Goal: Task Accomplishment & Management: Manage account settings

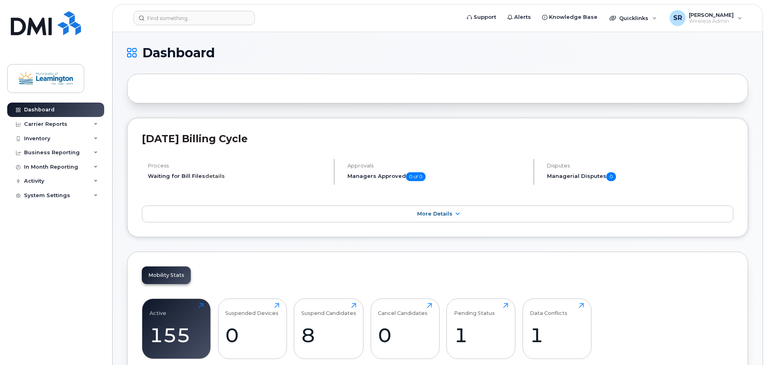
click at [208, 178] on link "details" at bounding box center [215, 176] width 20 height 6
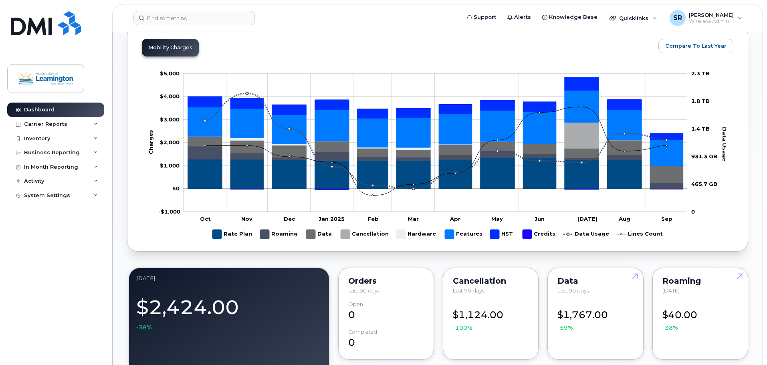
scroll to position [240, 0]
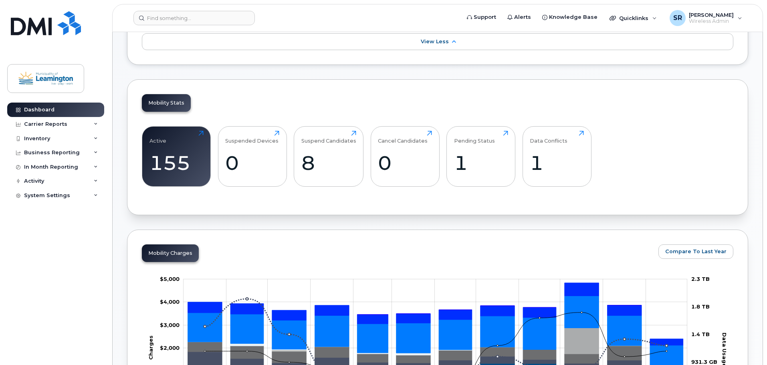
drag, startPoint x: 755, startPoint y: 170, endPoint x: 715, endPoint y: 196, distance: 47.4
click at [714, 194] on div "Active 155 Click to view more Suspended Devices 0 Click to view more Suspend Ca…" at bounding box center [438, 159] width 592 height 81
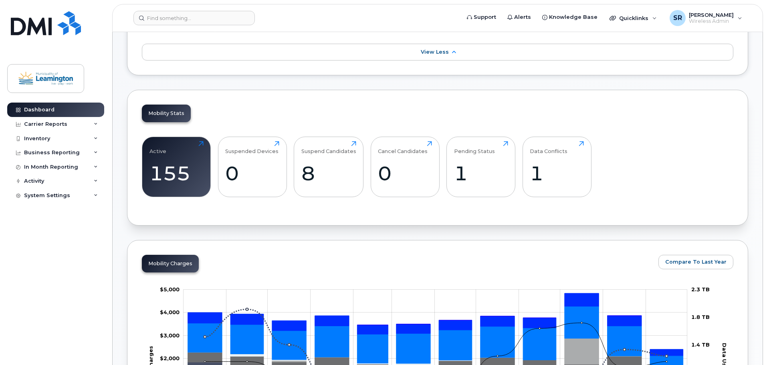
scroll to position [0, 0]
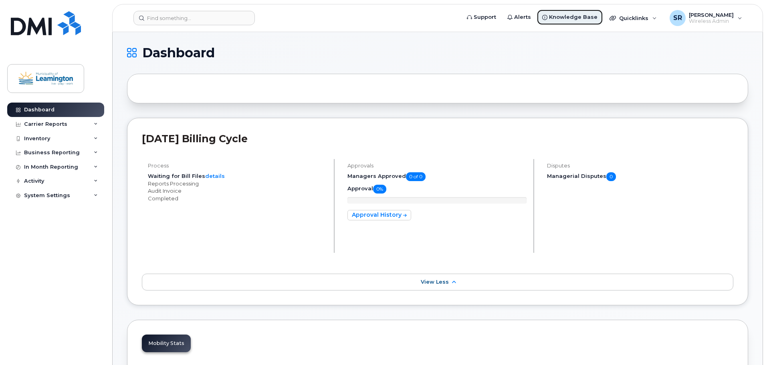
click at [568, 20] on span "Knowledge Base" at bounding box center [573, 17] width 48 height 8
click at [41, 196] on div "System Settings" at bounding box center [47, 195] width 46 height 6
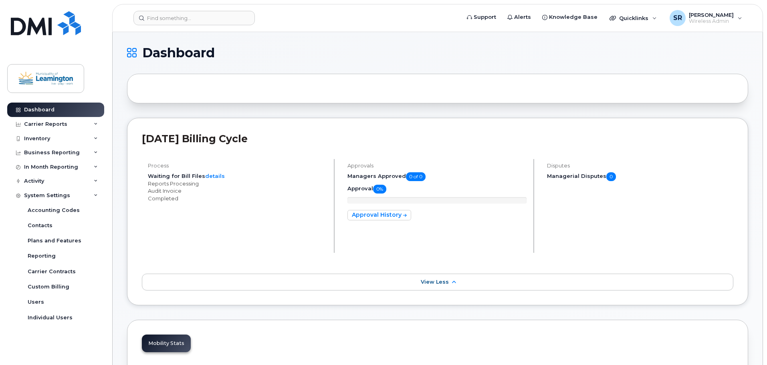
click at [526, 17] on span "Alerts" at bounding box center [522, 17] width 17 height 8
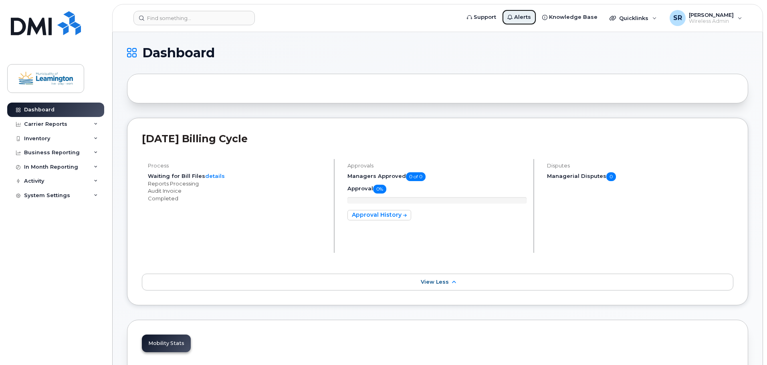
click at [525, 18] on span "Alerts" at bounding box center [522, 17] width 17 height 8
click at [56, 137] on div "Inventory" at bounding box center [55, 138] width 97 height 14
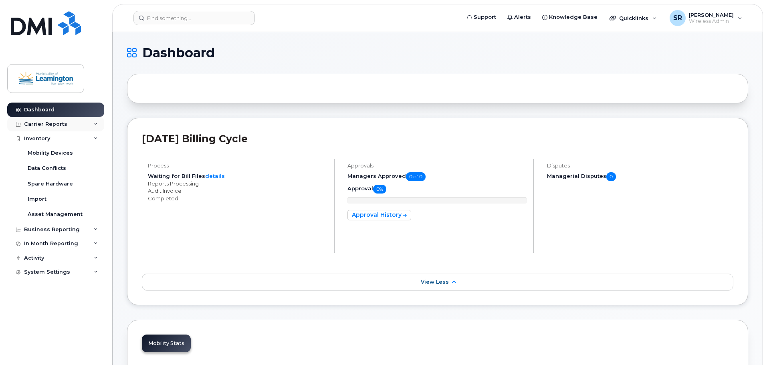
click at [58, 125] on div "Carrier Reports" at bounding box center [45, 124] width 43 height 6
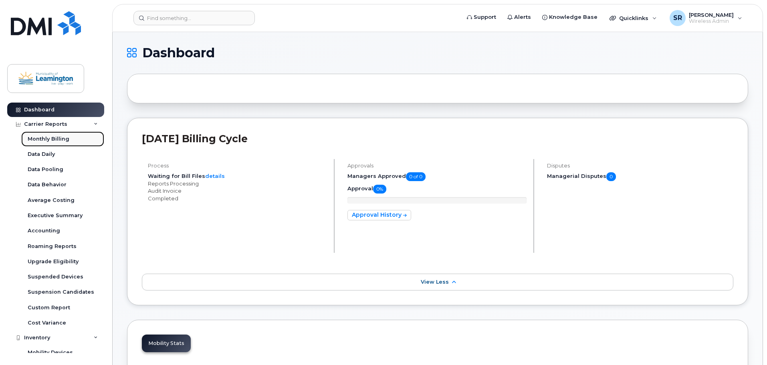
click at [58, 143] on link "Monthly Billing" at bounding box center [62, 138] width 83 height 15
click at [59, 137] on div "Monthly Billing" at bounding box center [49, 138] width 42 height 7
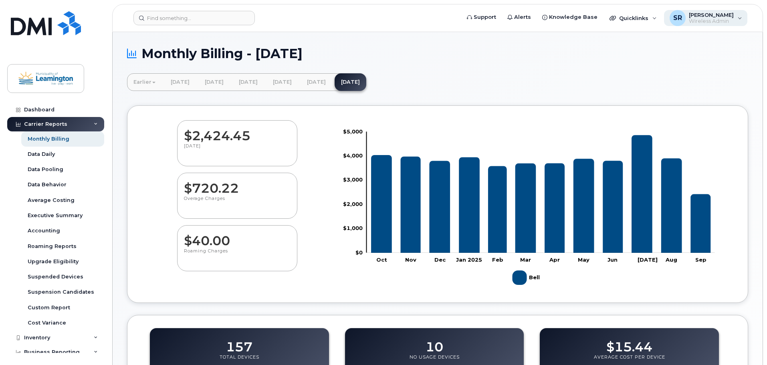
click at [728, 18] on span "Wireless Admin" at bounding box center [711, 21] width 45 height 6
drag, startPoint x: 588, startPoint y: 70, endPoint x: 613, endPoint y: 43, distance: 36.8
click at [590, 68] on div "Monthly Billing - September 2025" at bounding box center [437, 59] width 621 height 27
click at [625, 18] on span "Quicklinks" at bounding box center [633, 18] width 29 height 6
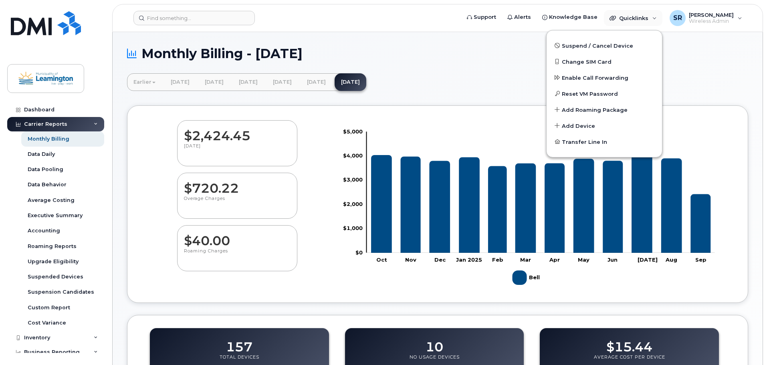
click at [721, 62] on div "Monthly Billing - September 2025" at bounding box center [437, 59] width 621 height 27
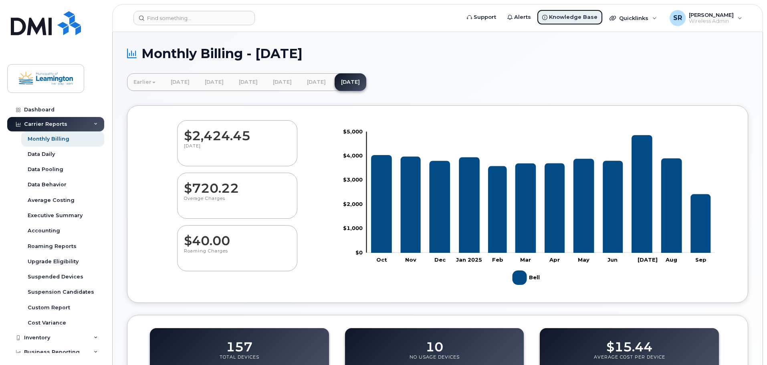
click at [544, 14] on link "Knowledge Base" at bounding box center [570, 17] width 67 height 16
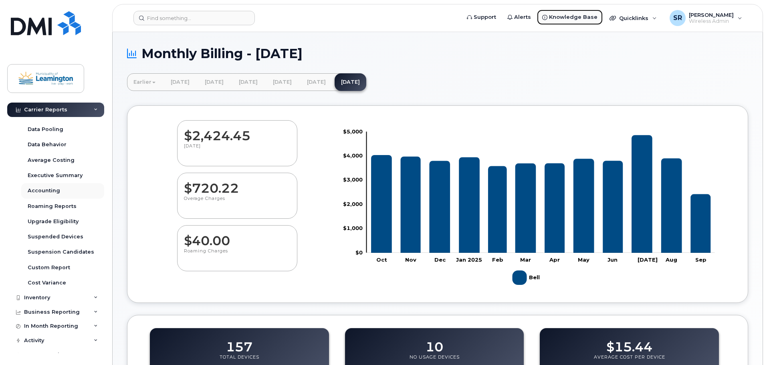
scroll to position [49, 0]
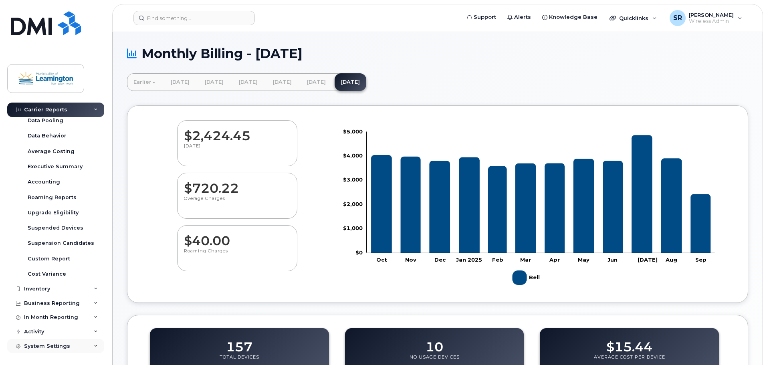
click at [45, 341] on div "System Settings" at bounding box center [55, 346] width 97 height 14
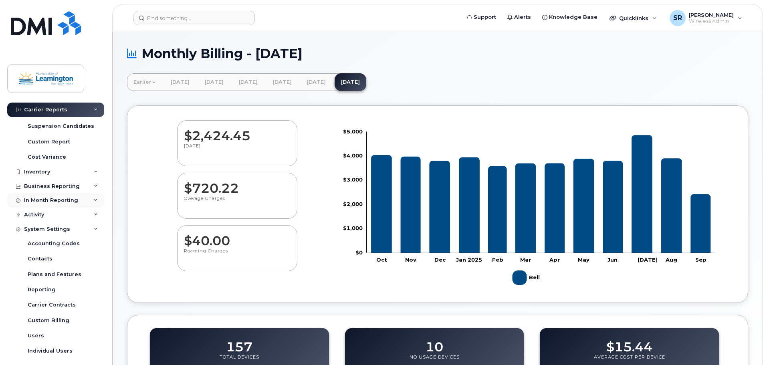
scroll to position [172, 0]
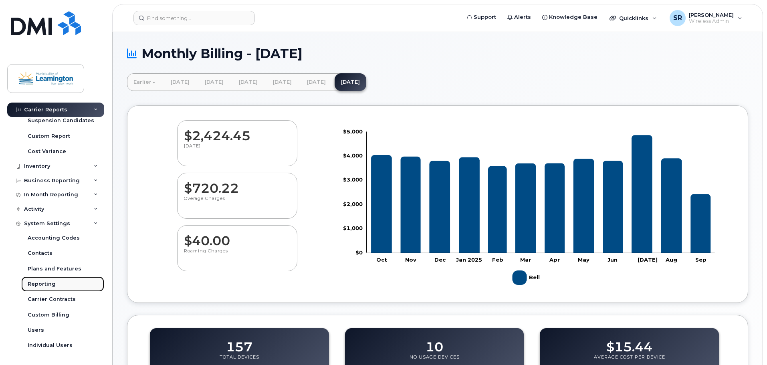
click at [48, 282] on div "Reporting" at bounding box center [42, 284] width 28 height 7
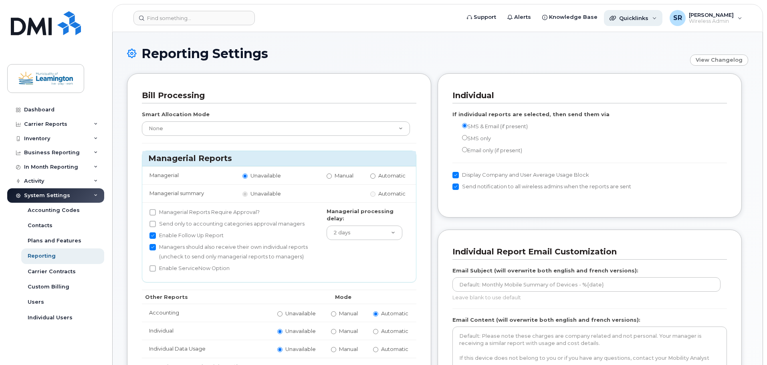
click at [645, 22] on div "Quicklinks" at bounding box center [633, 18] width 59 height 16
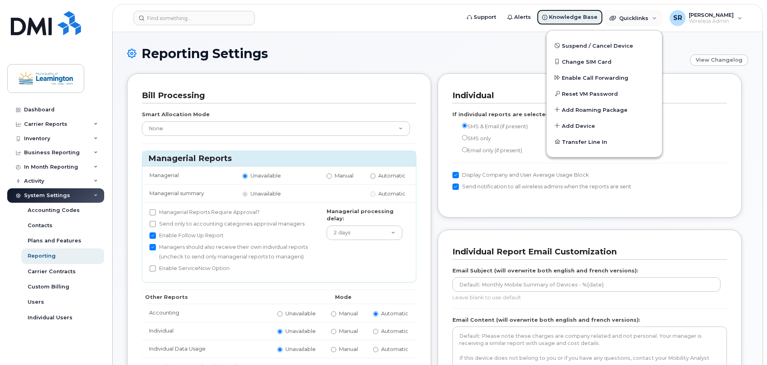
click at [549, 19] on link "Knowledge Base" at bounding box center [570, 17] width 67 height 16
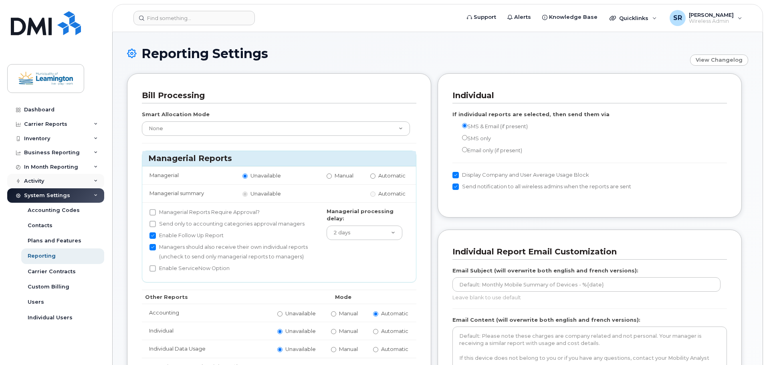
click at [95, 182] on icon at bounding box center [96, 181] width 4 height 4
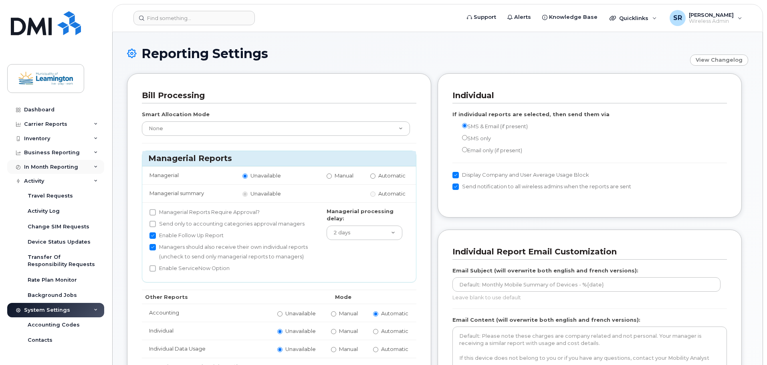
click at [94, 164] on div "In Month Reporting" at bounding box center [55, 167] width 97 height 14
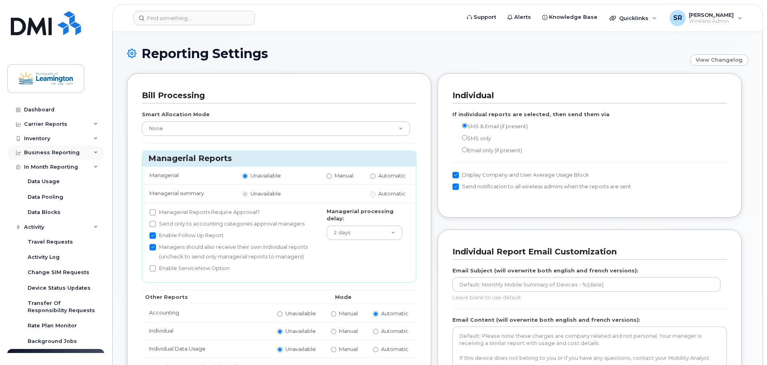
click at [93, 155] on div "Business Reporting" at bounding box center [55, 152] width 97 height 14
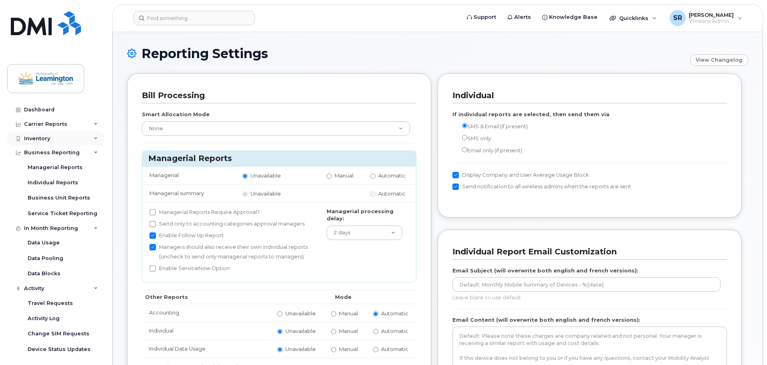
click at [73, 137] on div "Inventory" at bounding box center [55, 138] width 97 height 14
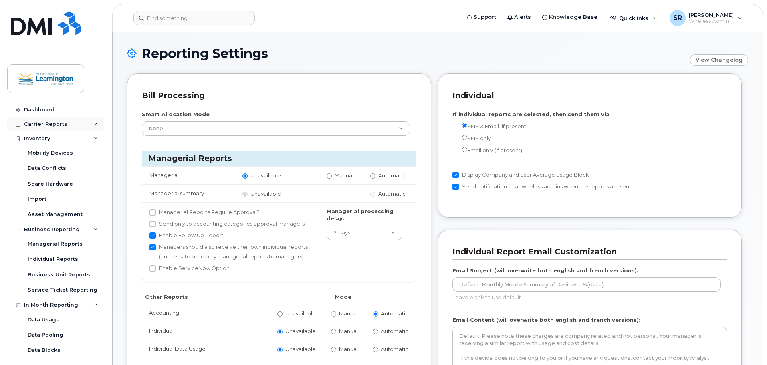
click at [94, 123] on icon at bounding box center [96, 124] width 4 height 4
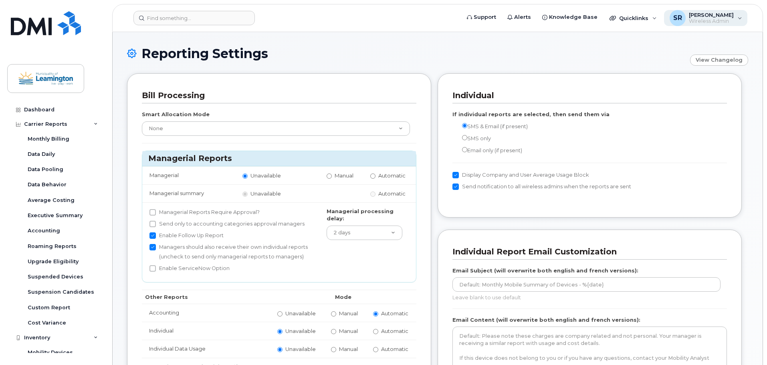
click at [719, 16] on span "[PERSON_NAME]" at bounding box center [711, 15] width 45 height 6
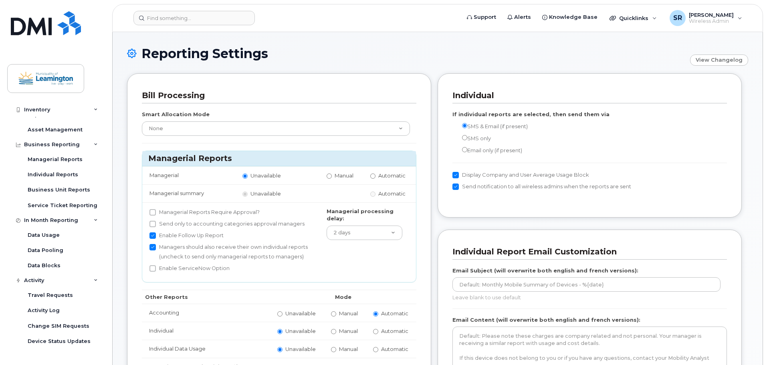
scroll to position [270, 0]
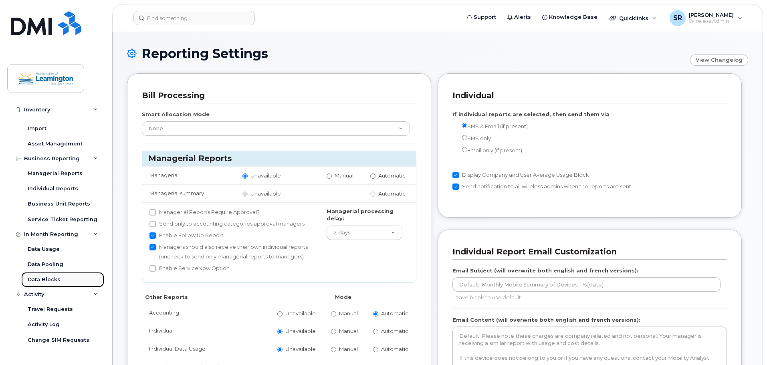
click at [49, 279] on div "Data Blocks" at bounding box center [44, 279] width 33 height 7
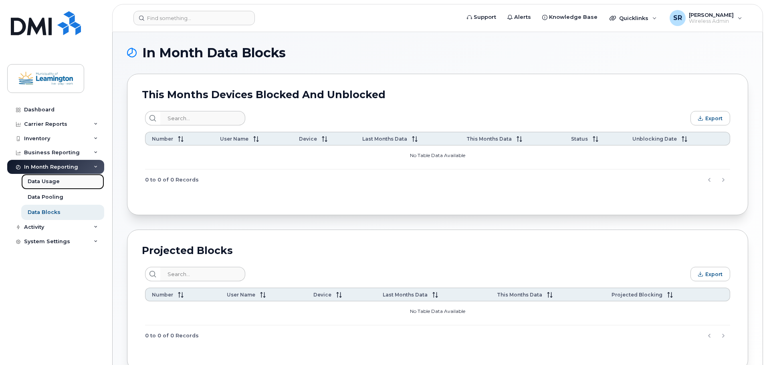
click at [45, 180] on div "Data Usage" at bounding box center [44, 181] width 32 height 7
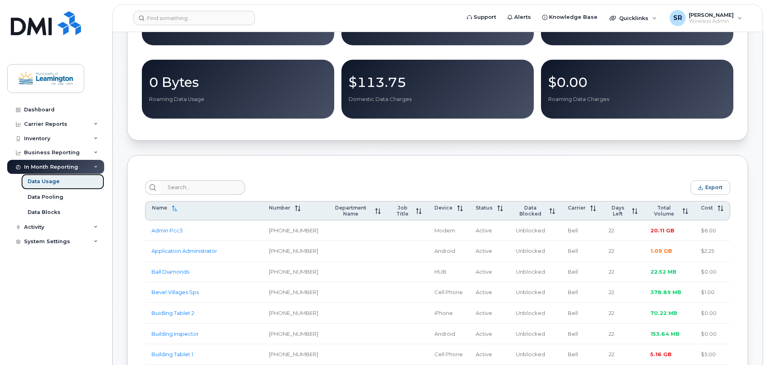
scroll to position [42, 0]
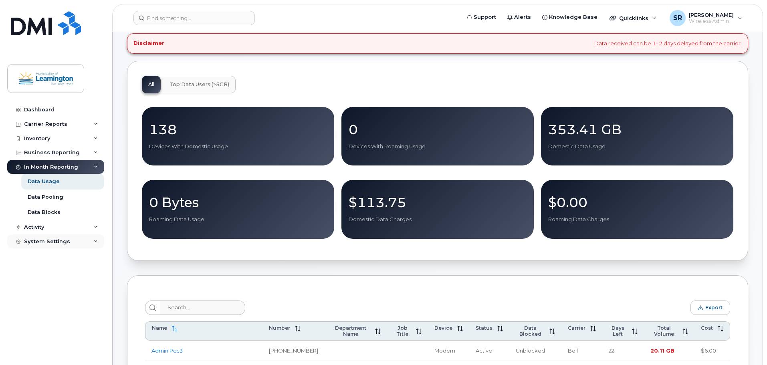
click at [94, 242] on icon at bounding box center [96, 242] width 4 height 4
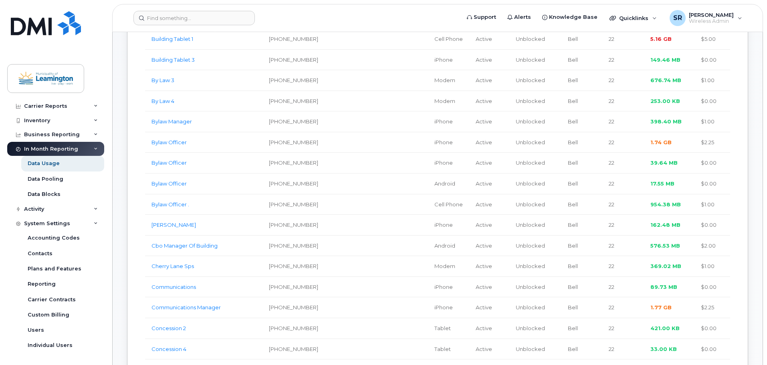
scroll to position [483, 0]
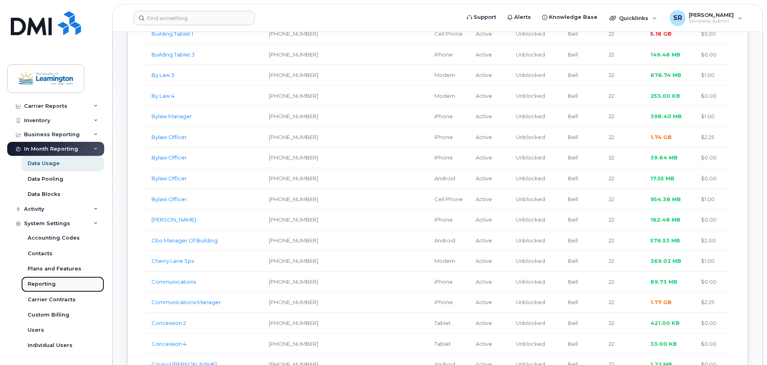
click at [49, 279] on link "Reporting" at bounding box center [62, 284] width 83 height 15
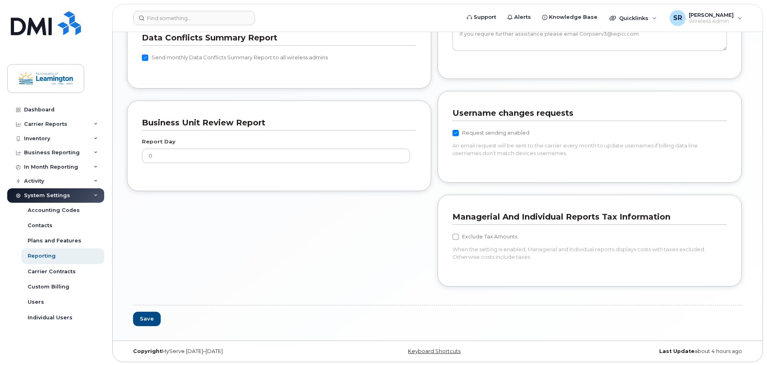
scroll to position [683, 0]
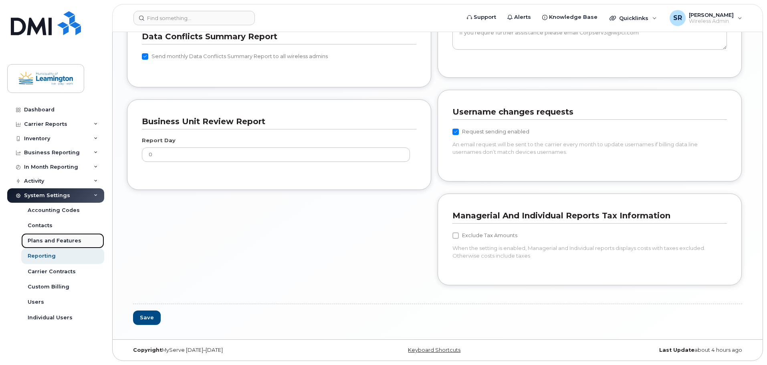
click at [53, 243] on div "Plans and Features" at bounding box center [55, 240] width 54 height 7
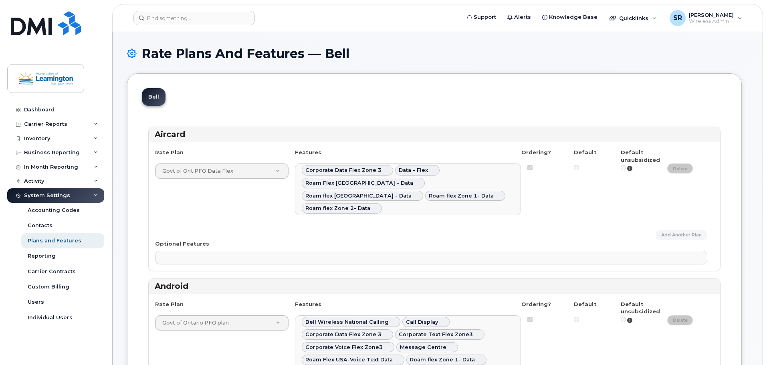
select select
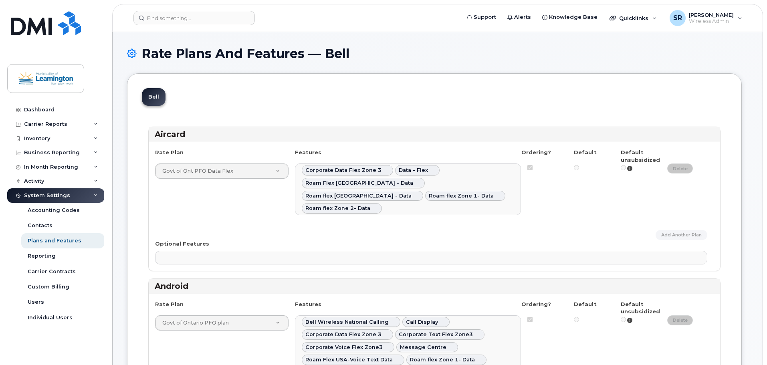
select select
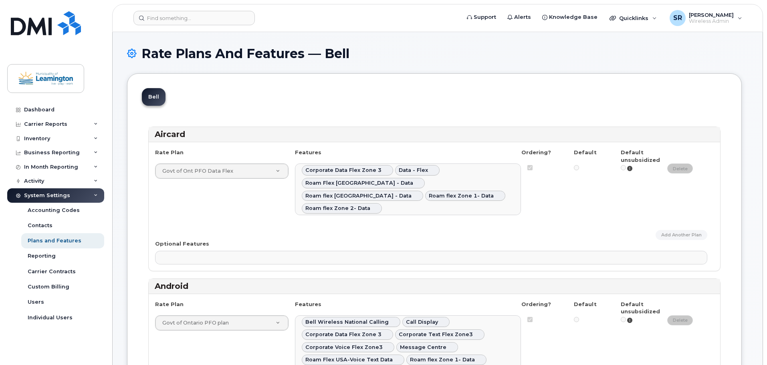
select select
click at [59, 271] on div "Carrier Contracts" at bounding box center [52, 271] width 48 height 7
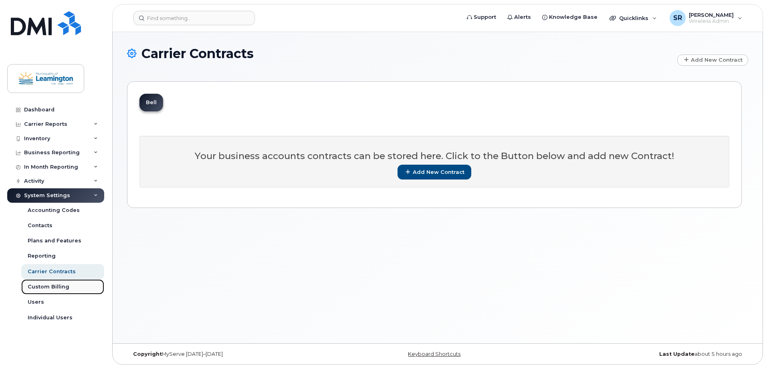
click at [55, 290] on div "Custom Billing" at bounding box center [49, 286] width 42 height 7
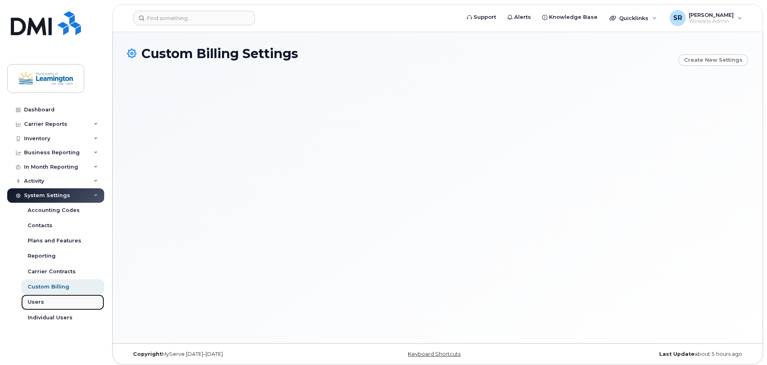
click at [40, 304] on div "Users" at bounding box center [36, 302] width 16 height 7
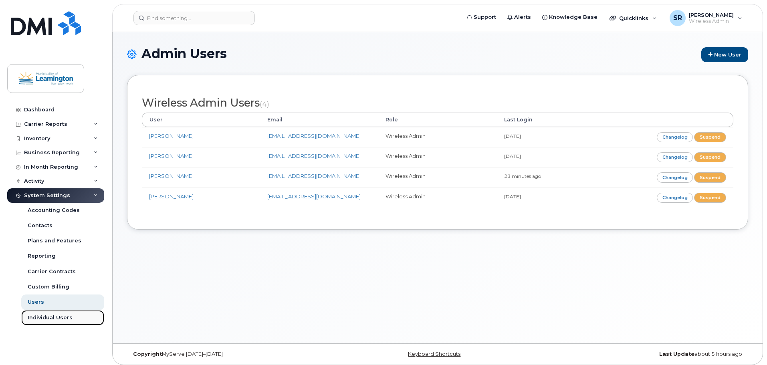
click at [59, 319] on div "Individual Users" at bounding box center [50, 317] width 45 height 7
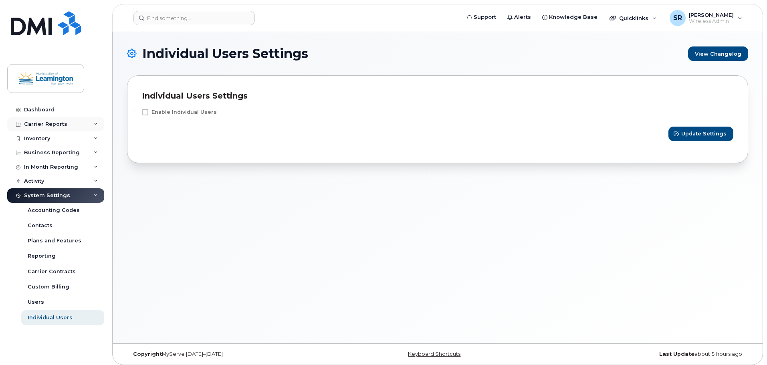
click at [49, 121] on div "Carrier Reports" at bounding box center [45, 124] width 43 height 6
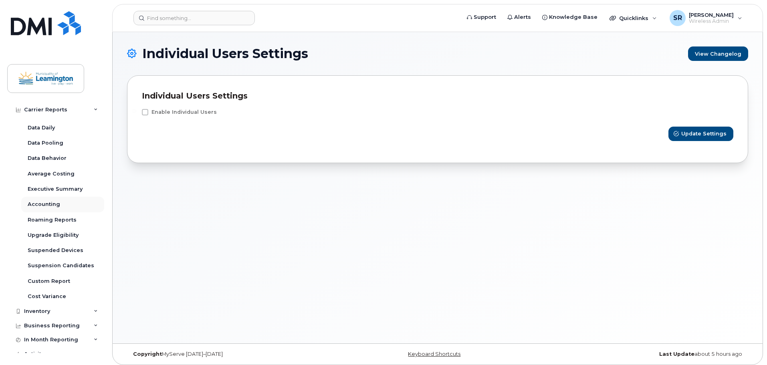
scroll to position [40, 0]
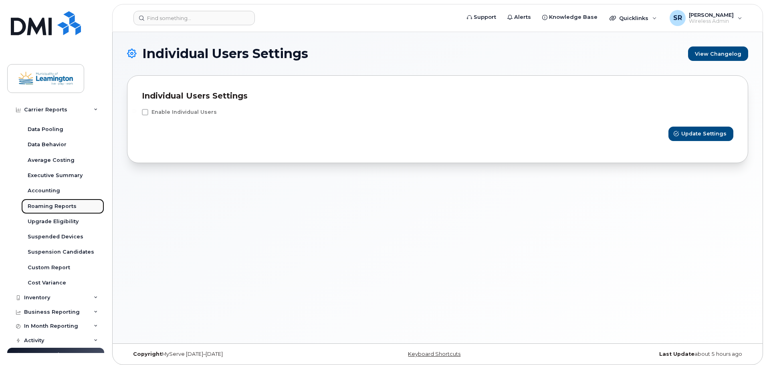
click at [61, 206] on div "Roaming Reports" at bounding box center [52, 206] width 49 height 7
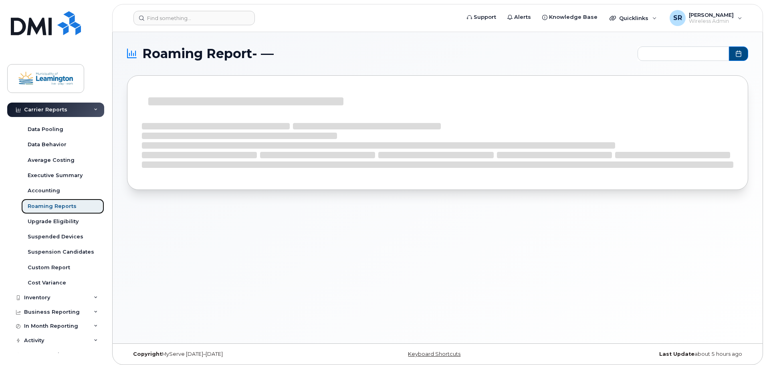
type input "2024-10 - 2025-09"
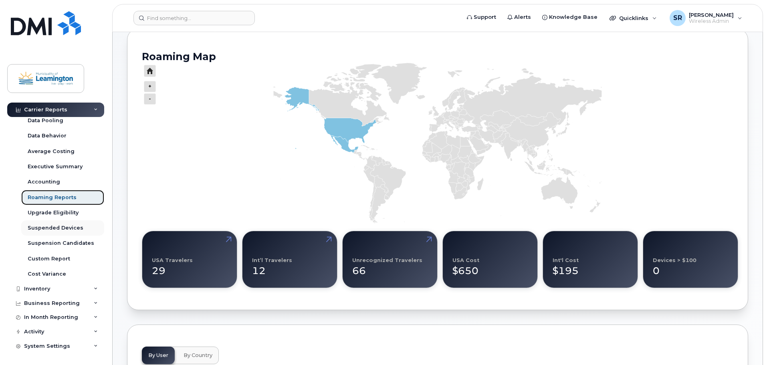
scroll to position [120, 0]
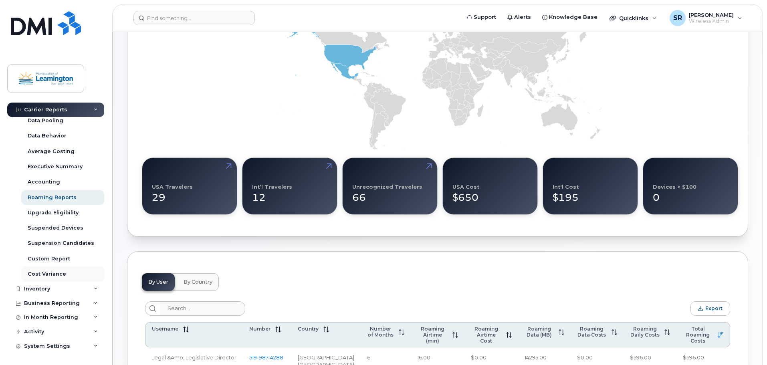
drag, startPoint x: 80, startPoint y: 285, endPoint x: 79, endPoint y: 279, distance: 5.3
click at [80, 285] on div "Inventory" at bounding box center [55, 289] width 97 height 14
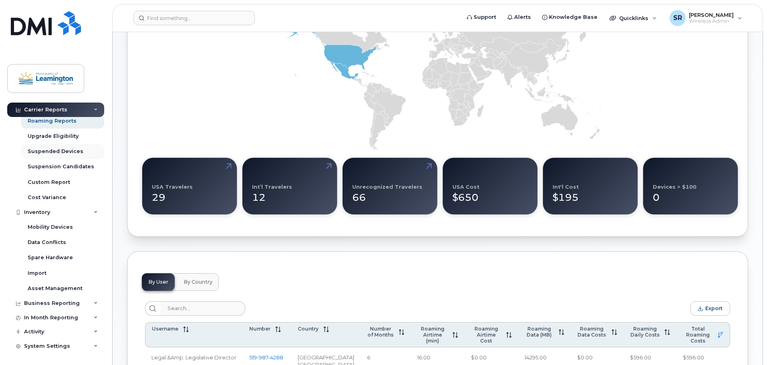
scroll to position [160, 0]
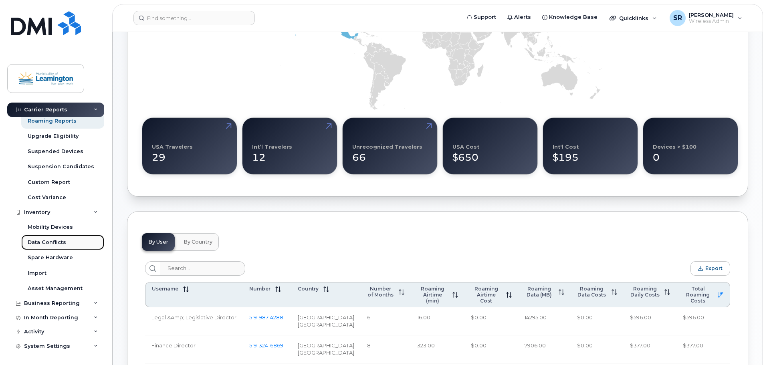
click at [48, 246] on div "Data Conflicts" at bounding box center [47, 242] width 38 height 7
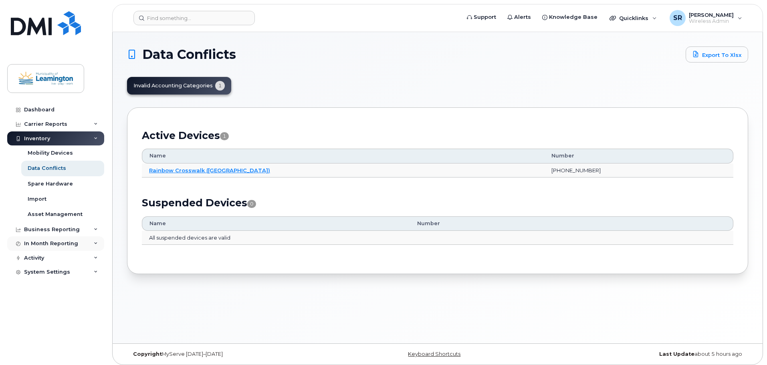
click at [39, 236] on div "In Month Reporting" at bounding box center [55, 243] width 97 height 14
click at [41, 231] on div "Business Reporting" at bounding box center [52, 229] width 56 height 6
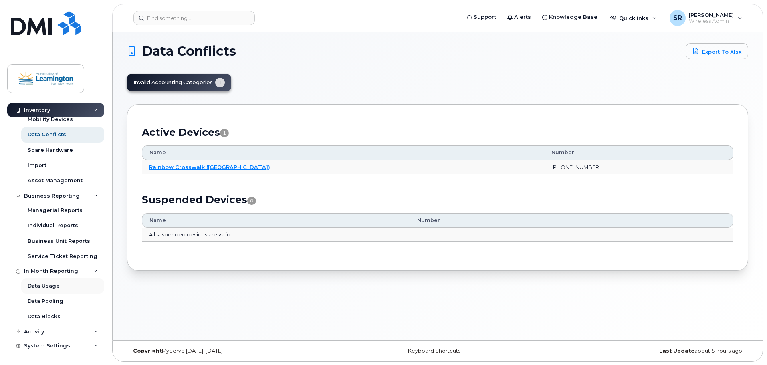
scroll to position [4, 0]
click at [49, 346] on div "System Settings" at bounding box center [47, 346] width 46 height 6
click at [46, 333] on div "Activity" at bounding box center [55, 332] width 97 height 14
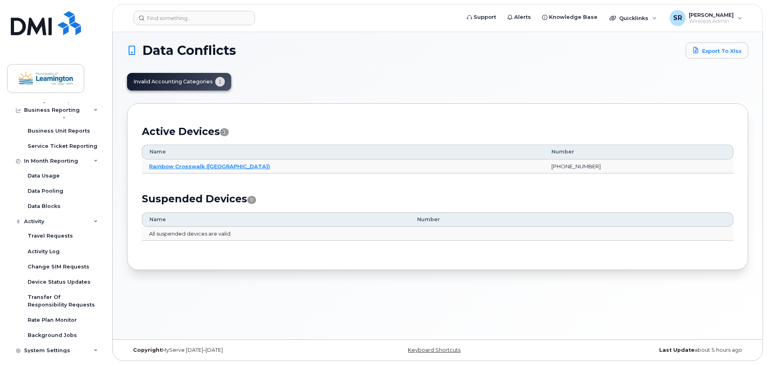
scroll to position [271, 0]
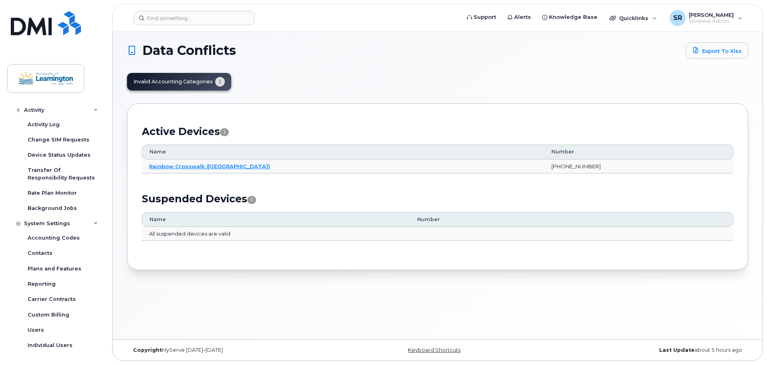
click at [485, 77] on div "Invalid Accounting Categories 1" at bounding box center [437, 82] width 621 height 18
click at [94, 109] on icon at bounding box center [96, 110] width 4 height 4
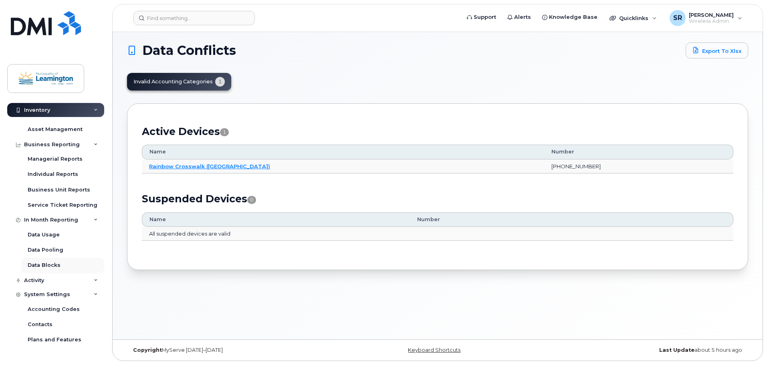
scroll to position [0, 0]
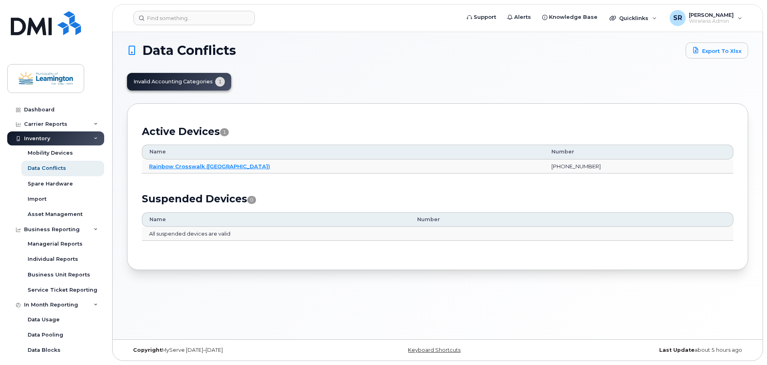
click at [35, 95] on div "Dashboard Carrier Reports Monthly Billing Data Daily Data Pooling Data Behavior…" at bounding box center [54, 182] width 109 height 365
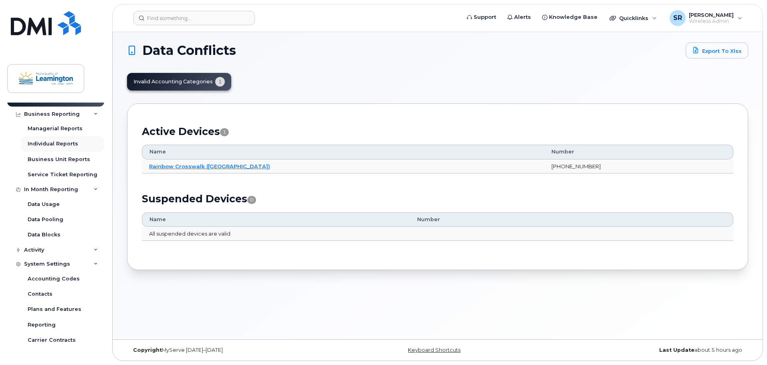
scroll to position [156, 0]
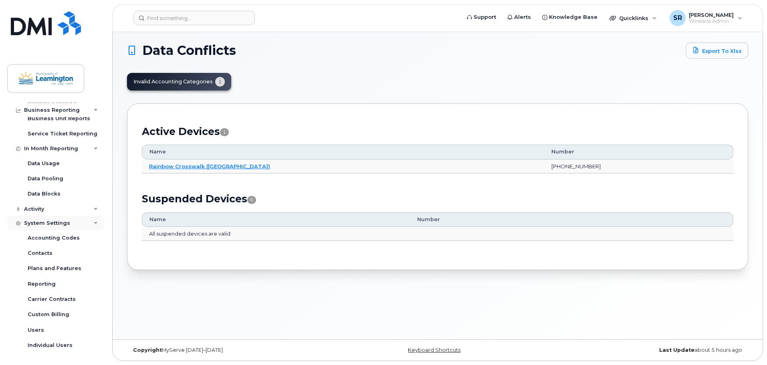
click at [94, 224] on icon at bounding box center [96, 223] width 4 height 4
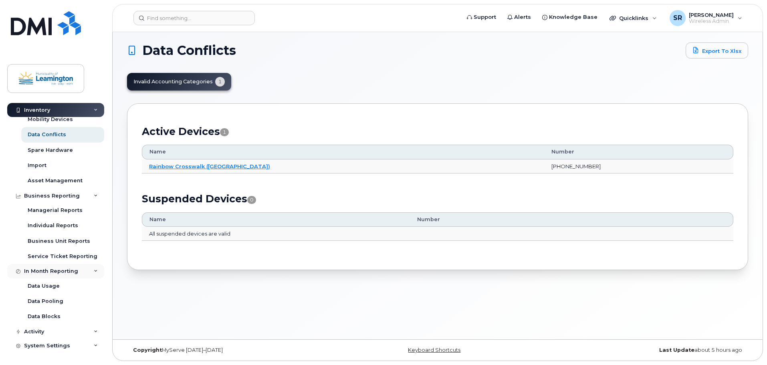
click at [94, 271] on icon at bounding box center [96, 271] width 4 height 4
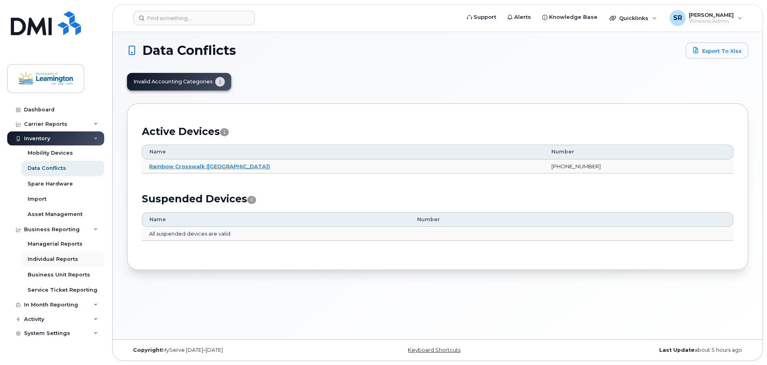
scroll to position [0, 0]
click at [93, 136] on div "Inventory" at bounding box center [55, 138] width 97 height 14
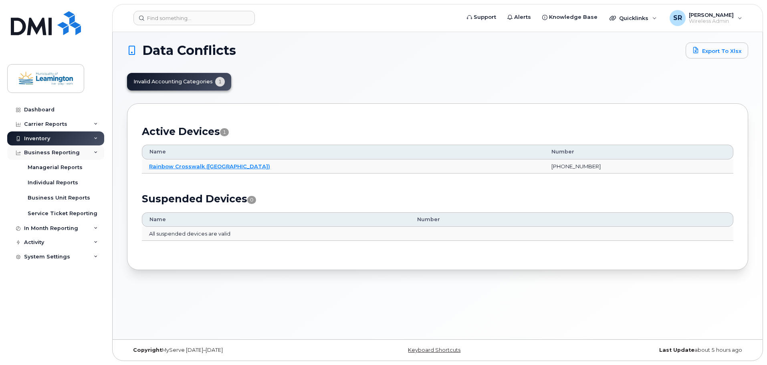
click at [93, 152] on div "Business Reporting" at bounding box center [55, 152] width 97 height 14
click at [90, 194] on div "System Settings" at bounding box center [55, 195] width 97 height 14
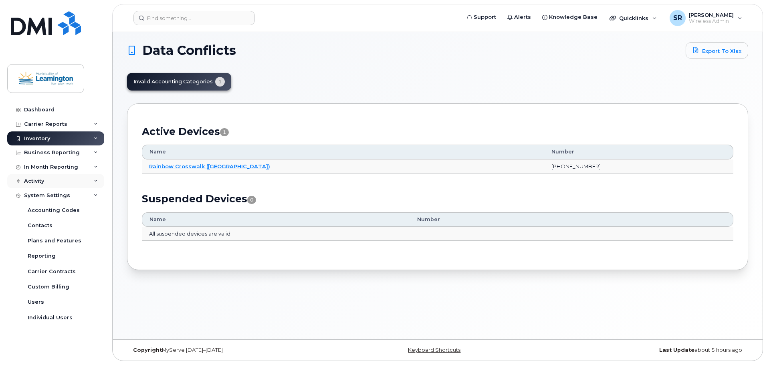
click at [97, 180] on icon at bounding box center [96, 181] width 4 height 4
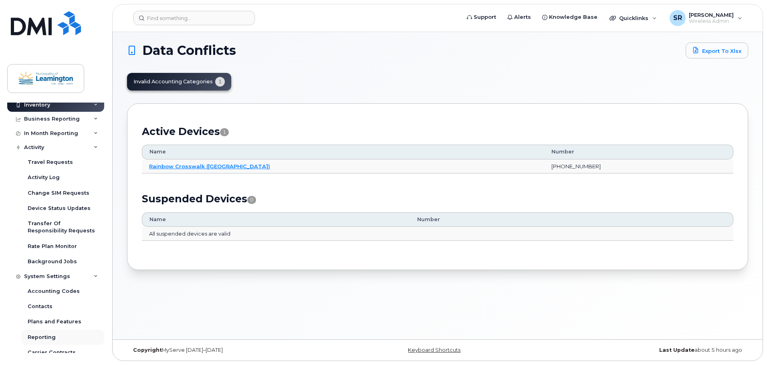
scroll to position [87, 0]
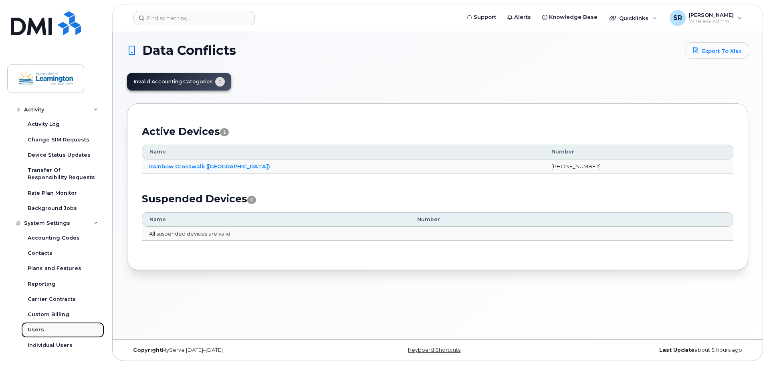
click at [49, 337] on link "Users" at bounding box center [62, 329] width 83 height 15
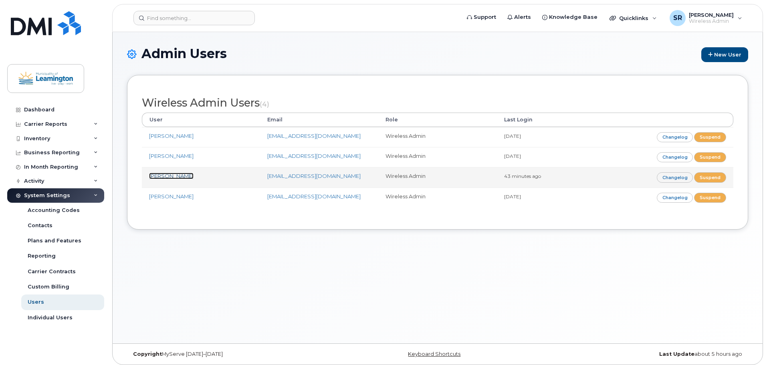
drag, startPoint x: 175, startPoint y: 176, endPoint x: 188, endPoint y: 178, distance: 13.0
click at [175, 176] on link "[PERSON_NAME]" at bounding box center [171, 176] width 44 height 6
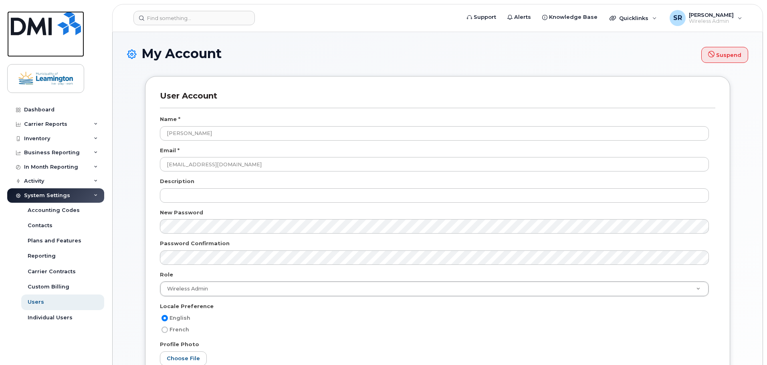
click at [39, 28] on img at bounding box center [46, 23] width 70 height 24
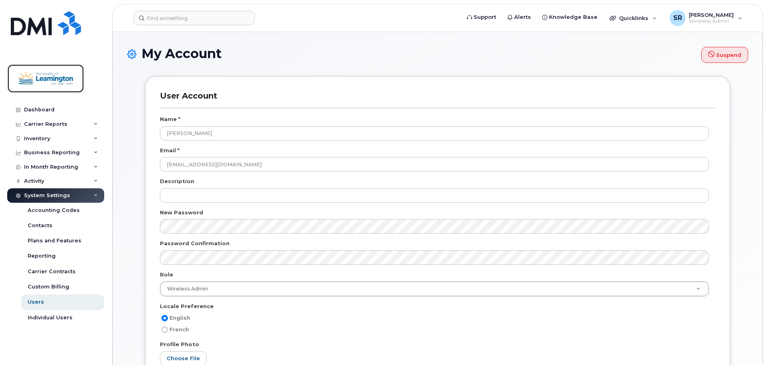
click at [50, 74] on img at bounding box center [46, 78] width 62 height 23
